Goal: Task Accomplishment & Management: Complete application form

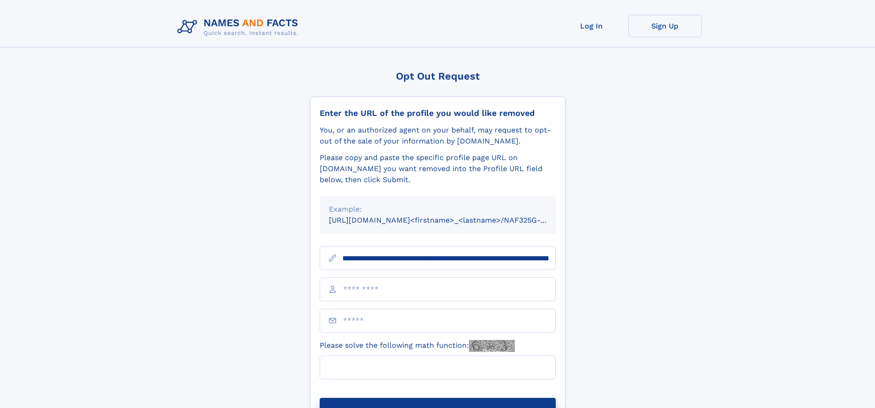
scroll to position [0, 105]
type input "**********"
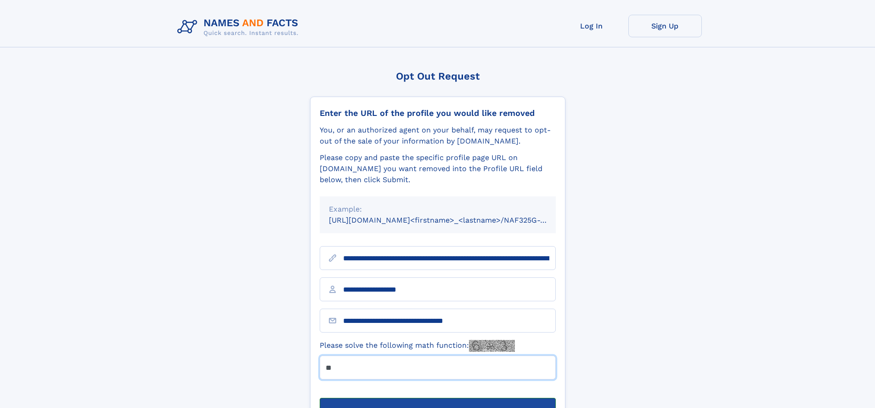
type input "**"
click at [437, 397] on button "Submit Opt Out Request" at bounding box center [438, 411] width 236 height 29
